Goal: Task Accomplishment & Management: Manage account settings

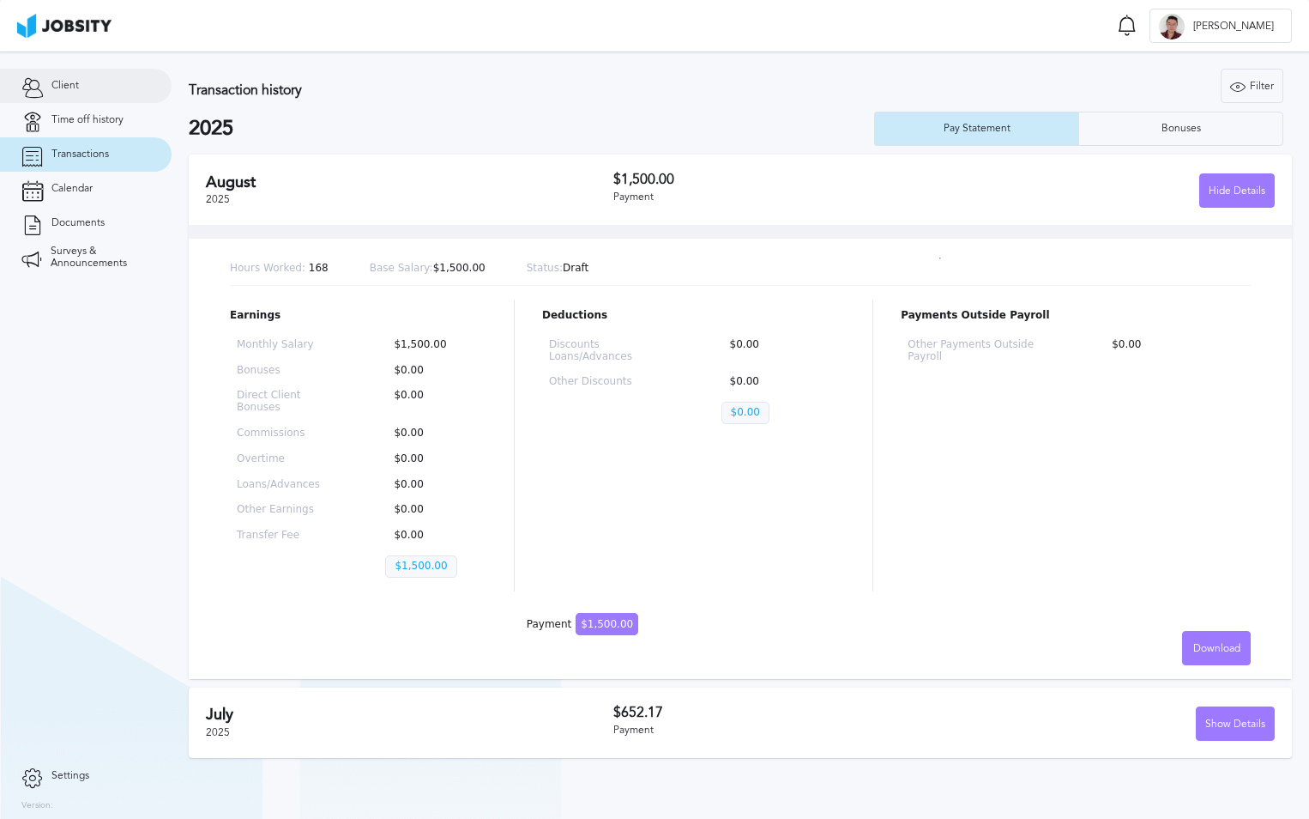
click at [69, 92] on link "Client" at bounding box center [86, 86] width 172 height 34
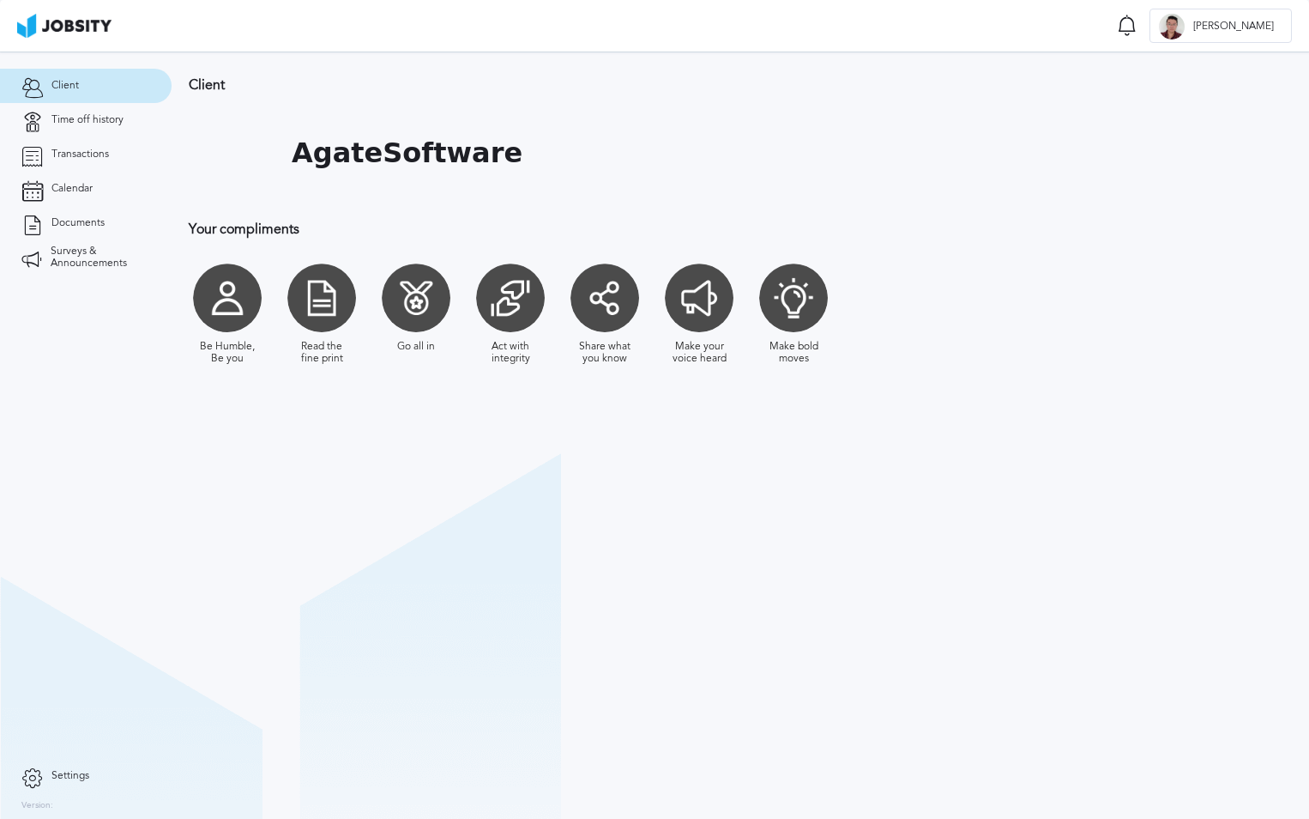
click at [294, 427] on section "Client AgateSoftware Your compliments Be Humble, Be you Read the fine print Go …" at bounding box center [741, 434] width 1138 height 767
click at [67, 254] on span "Surveys & Announcements" at bounding box center [101, 257] width 100 height 24
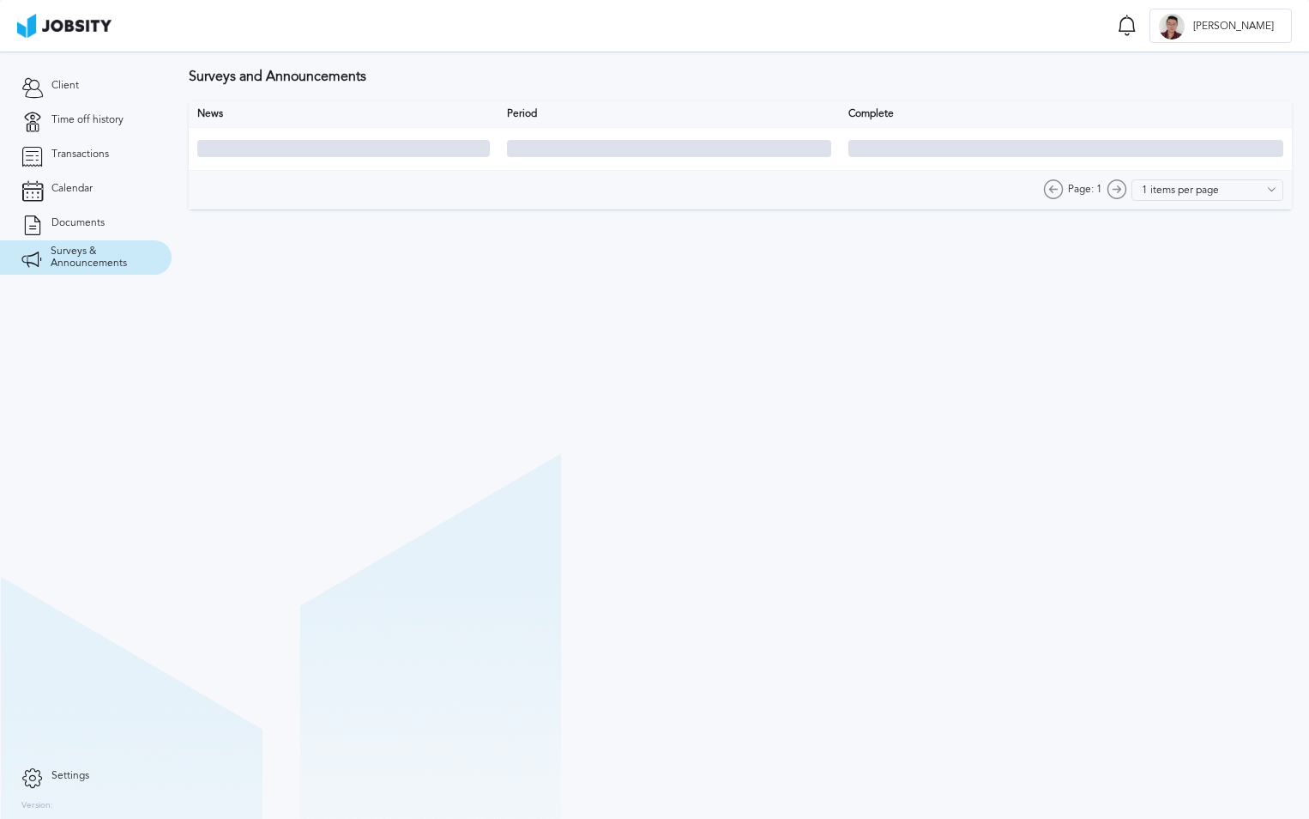
type input "10 items per page"
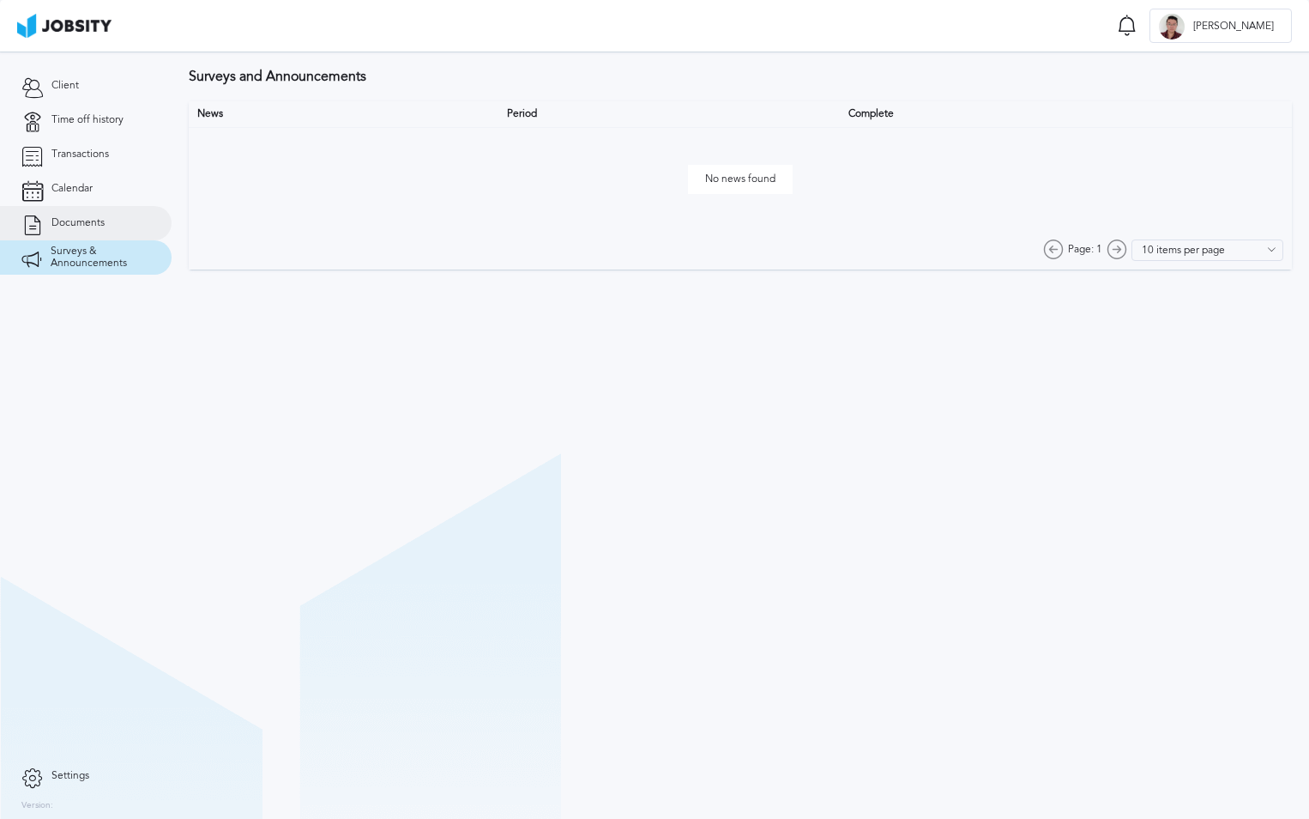
click at [63, 222] on span "Documents" at bounding box center [77, 223] width 53 height 12
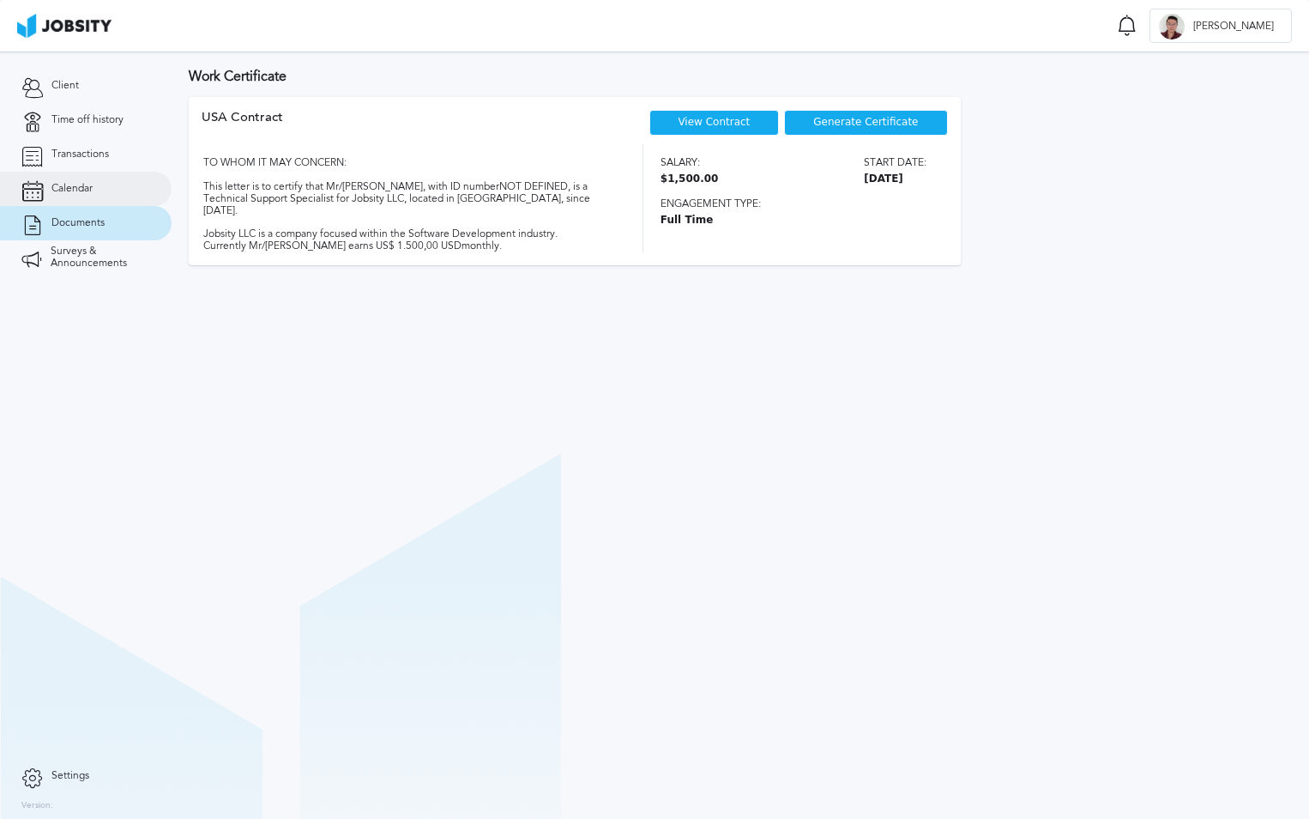
click at [60, 189] on span "Calendar" at bounding box center [71, 189] width 41 height 12
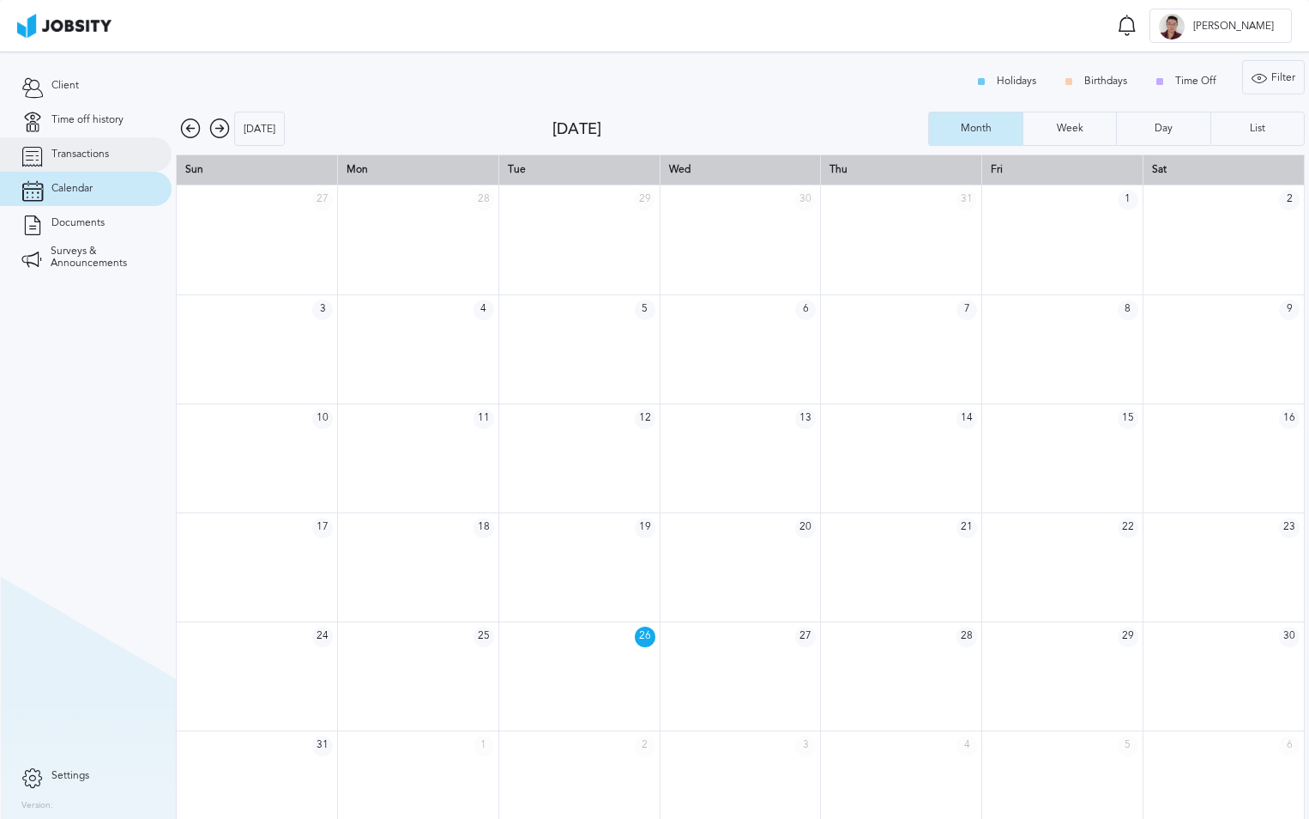
click at [63, 157] on span "Transactions" at bounding box center [79, 154] width 57 height 12
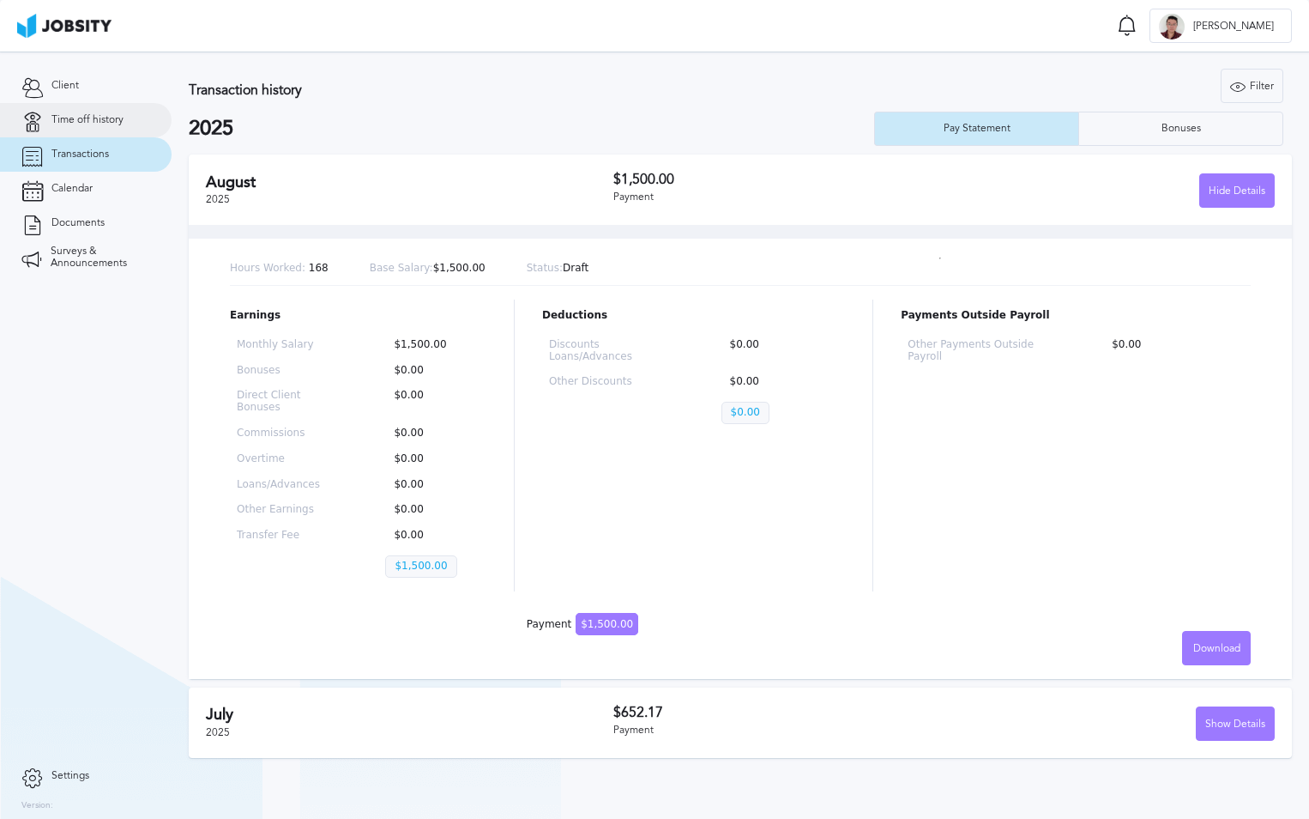
click at [83, 123] on span "Time off history" at bounding box center [87, 120] width 72 height 12
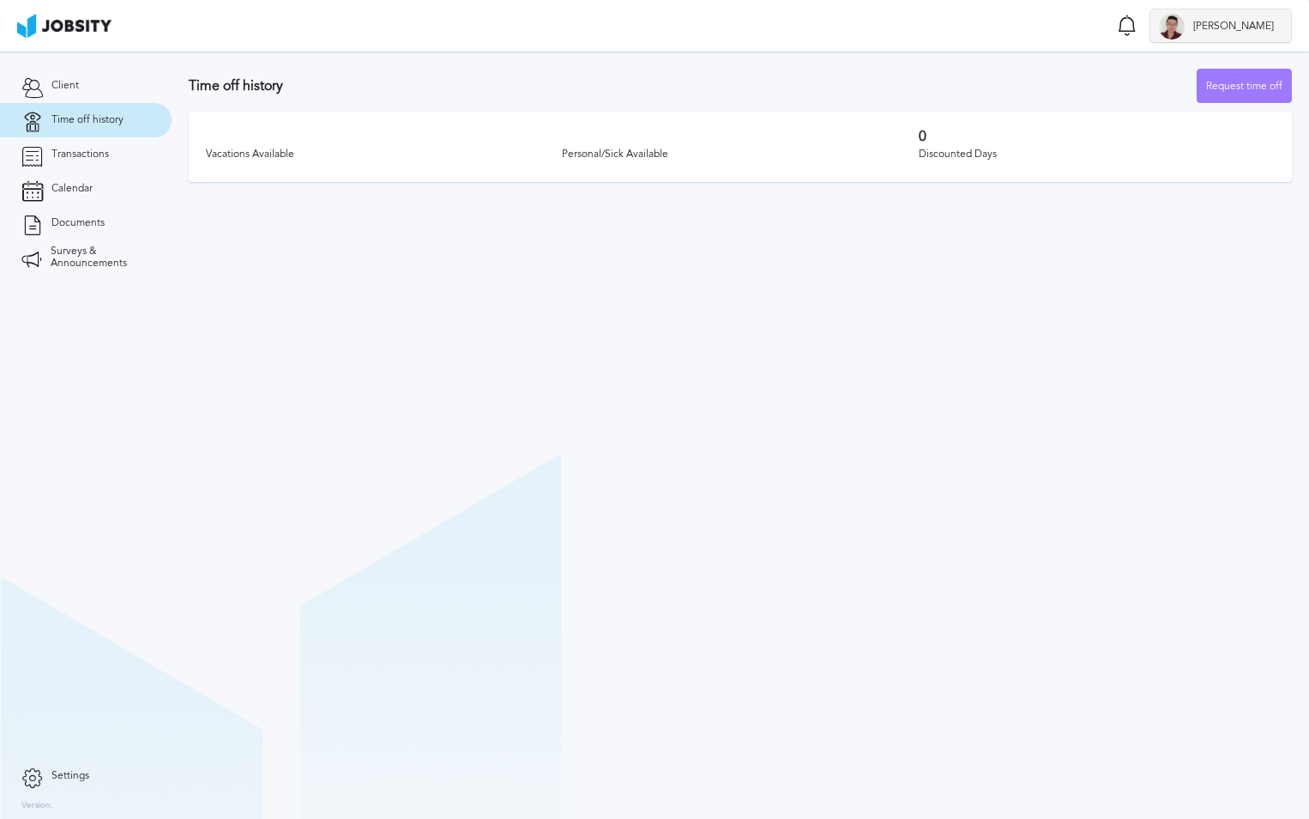
click at [1263, 18] on div "O Omar" at bounding box center [1221, 26] width 141 height 34
click at [1252, 27] on li "Log Out" at bounding box center [1249, 26] width 88 height 34
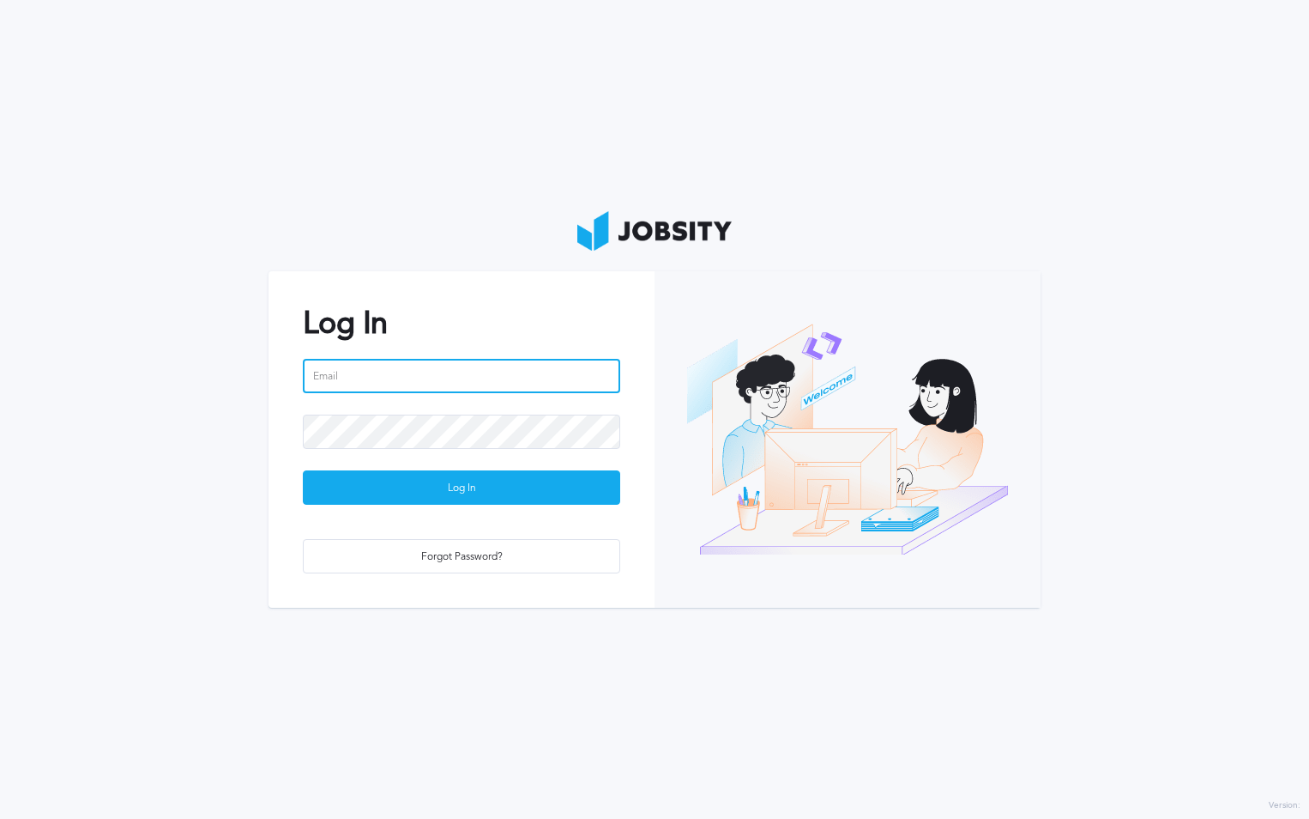
click at [414, 384] on input "email" at bounding box center [461, 376] width 317 height 34
type input "[EMAIL_ADDRESS][DOMAIN_NAME]"
drag, startPoint x: 441, startPoint y: 388, endPoint x: 162, endPoint y: 384, distance: 278.9
click at [162, 384] on section "Log In [EMAIL_ADDRESS][DOMAIN_NAME] Log In Forgot Password?" at bounding box center [654, 409] width 1309 height 819
click at [429, 379] on input "email" at bounding box center [461, 376] width 317 height 34
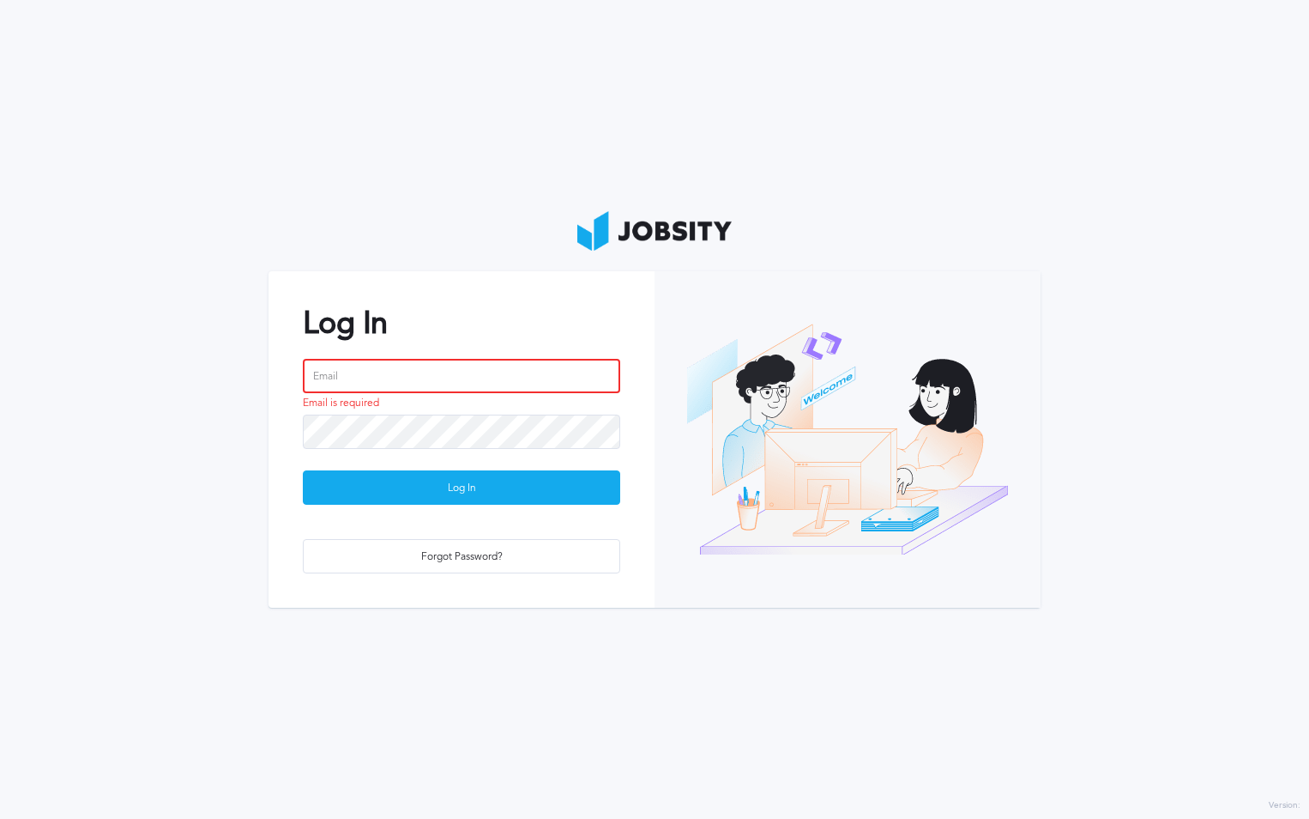
click at [384, 381] on input "email" at bounding box center [461, 376] width 317 height 34
type input "[PERSON_NAME][EMAIL_ADDRESS][PERSON_NAME][DOMAIN_NAME]"
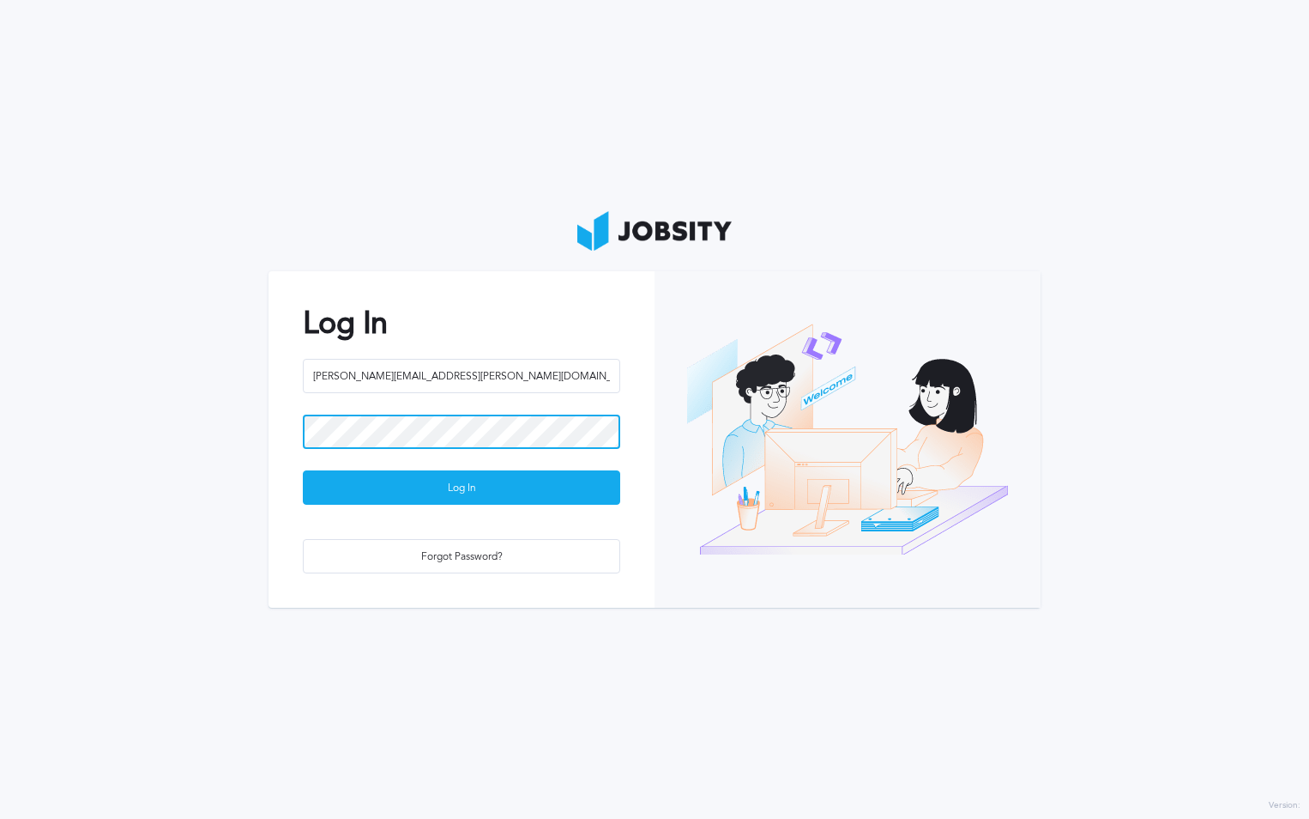
click at [303, 470] on button "Log In" at bounding box center [461, 487] width 317 height 34
